Goal: Information Seeking & Learning: Learn about a topic

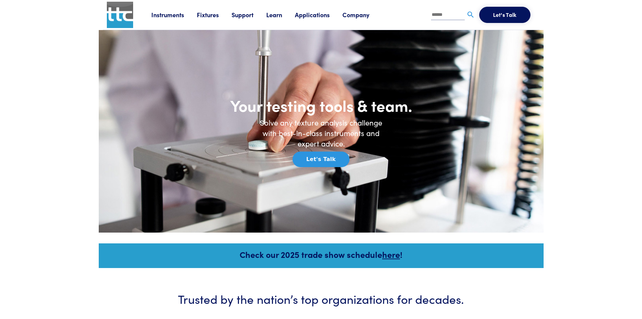
click at [169, 15] on link "Instruments" at bounding box center [174, 14] width 46 height 8
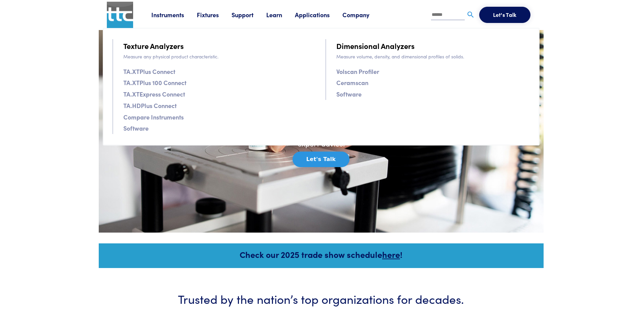
click at [364, 72] on link "Volscan Profiler" at bounding box center [358, 71] width 43 height 10
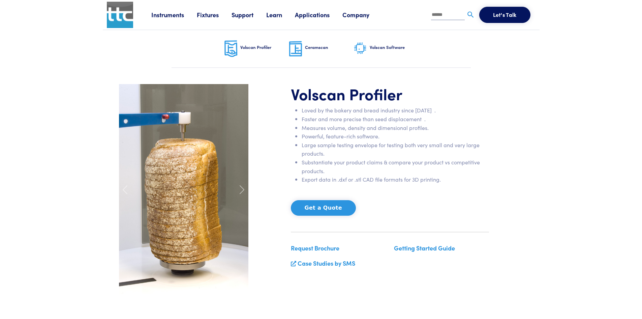
click at [172, 13] on link "Instruments" at bounding box center [174, 14] width 46 height 8
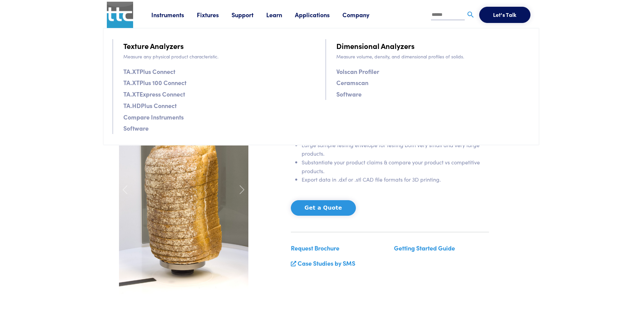
click at [149, 117] on link "Compare Instruments" at bounding box center [153, 117] width 60 height 10
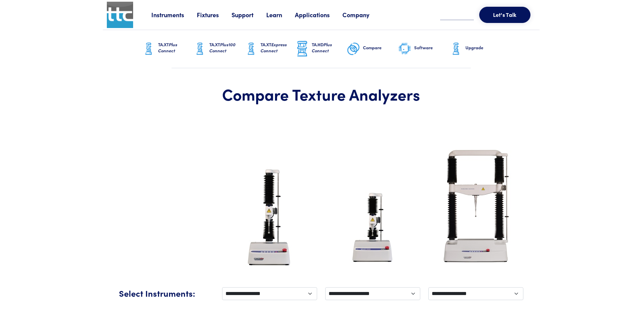
click at [208, 18] on link "Fixtures" at bounding box center [214, 14] width 35 height 8
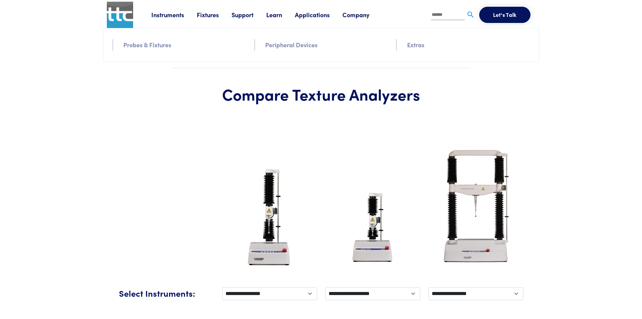
click at [153, 47] on link "Probes & Fixtures" at bounding box center [147, 45] width 48 height 10
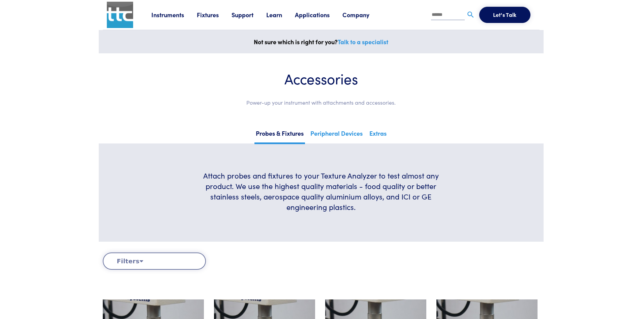
click at [240, 19] on link "Support" at bounding box center [249, 14] width 35 height 8
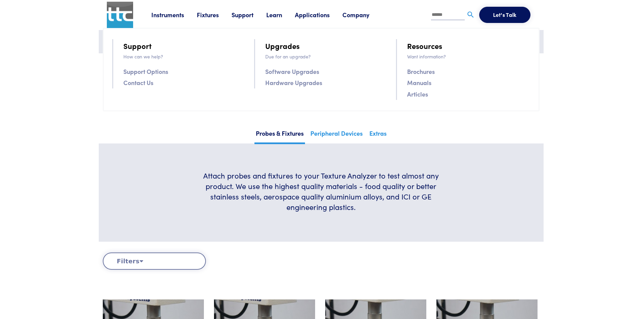
click at [424, 68] on link "Brochures" at bounding box center [421, 71] width 28 height 10
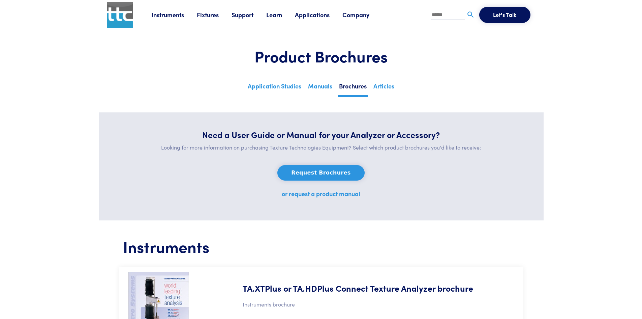
drag, startPoint x: 395, startPoint y: 190, endPoint x: 387, endPoint y: 84, distance: 105.8
click at [328, 92] on link "Manuals" at bounding box center [320, 88] width 27 height 17
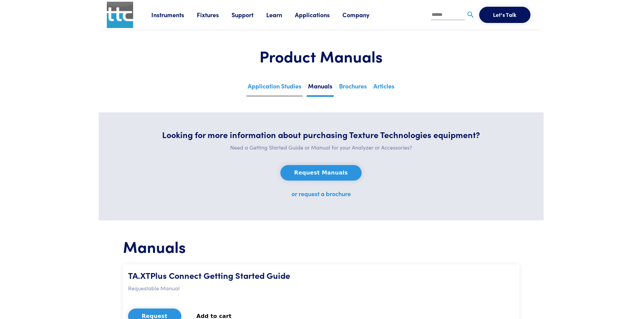
click at [280, 92] on link "Application Studies" at bounding box center [275, 88] width 56 height 17
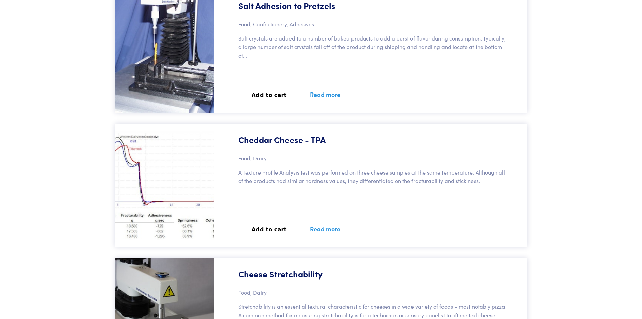
scroll to position [21851, 0]
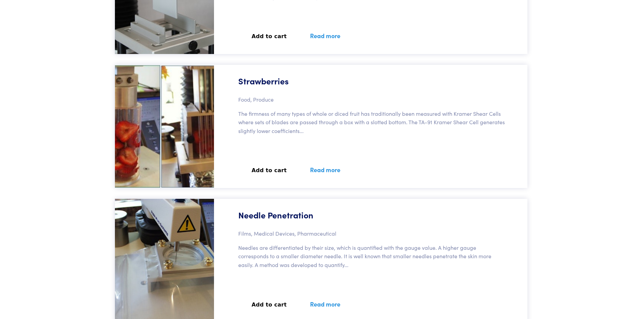
drag, startPoint x: 493, startPoint y: 170, endPoint x: 491, endPoint y: 218, distance: 47.3
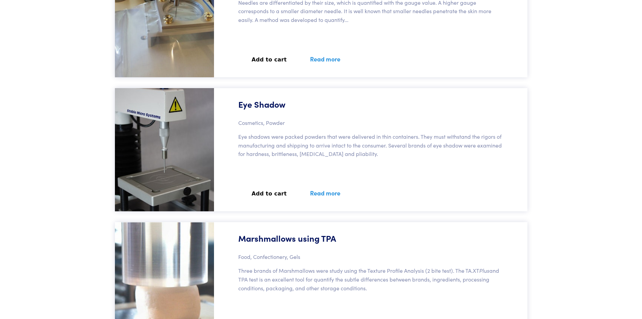
drag, startPoint x: 489, startPoint y: 192, endPoint x: 486, endPoint y: 228, distance: 36.2
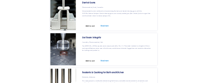
scroll to position [30824, 0]
